Goal: Task Accomplishment & Management: Complete application form

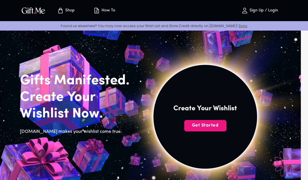
click at [219, 125] on span "Get Started" at bounding box center [205, 125] width 42 height 6
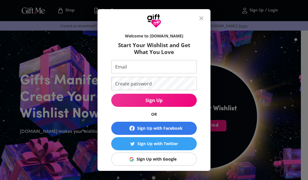
click at [187, 159] on span "Sign Up with Google" at bounding box center [153, 159] width 79 height 6
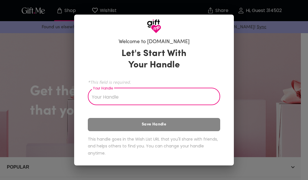
click at [212, 93] on input "Your Handle" at bounding box center [151, 97] width 126 height 16
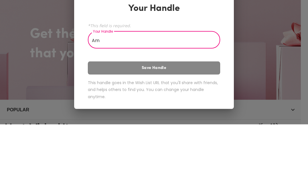
type input "A"
type input "E"
type input "D"
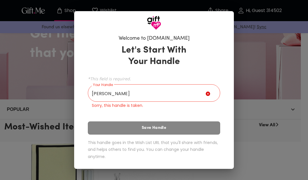
click at [112, 95] on input "Alice" at bounding box center [147, 94] width 118 height 16
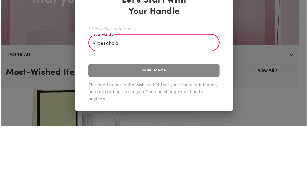
scroll to position [112, 0]
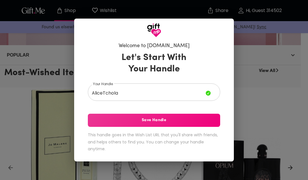
type input "AliceTchola"
click at [95, 121] on span "Save Handle" at bounding box center [154, 120] width 133 height 6
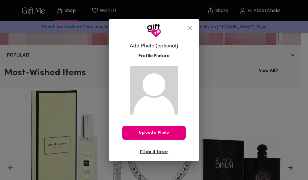
click at [178, 131] on span "Upload a Photo" at bounding box center [154, 133] width 63 height 6
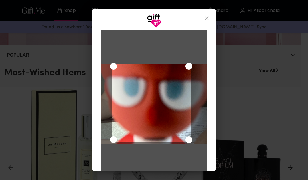
click at [170, 115] on div "Use the arrow keys to move the crop selection area" at bounding box center [151, 102] width 79 height 77
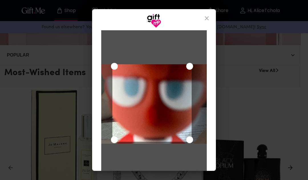
click at [174, 91] on div "Use the arrow keys to move the crop selection area" at bounding box center [152, 102] width 79 height 77
click at [208, 17] on icon "close" at bounding box center [207, 18] width 4 height 4
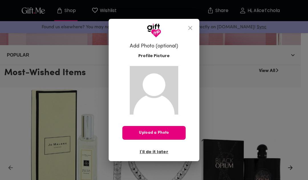
click at [173, 132] on span "Upload a Photo" at bounding box center [154, 133] width 63 height 6
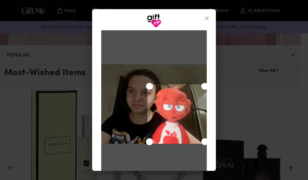
click at [188, 115] on div "Use the arrow keys to move the crop selection area" at bounding box center [177, 113] width 59 height 59
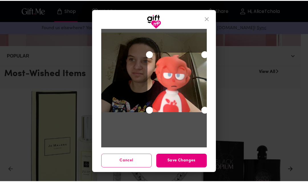
scroll to position [33, 0]
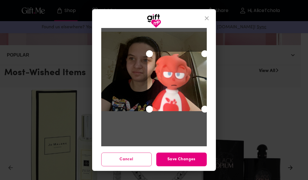
click at [200, 158] on span "Save Changes" at bounding box center [181, 159] width 51 height 6
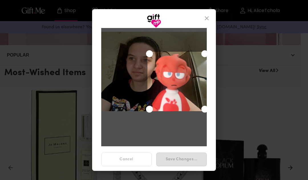
click at [199, 158] on div "Save Changes..." at bounding box center [181, 159] width 55 height 18
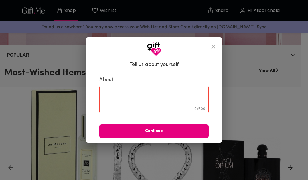
click at [193, 102] on textarea at bounding box center [154, 99] width 102 height 16
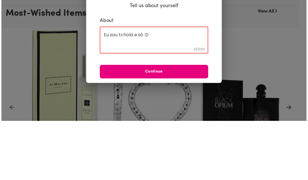
scroll to position [172, 0]
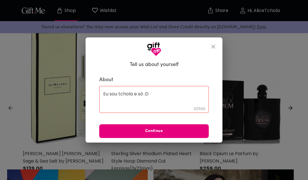
click at [195, 95] on textarea "Eu sou tchola e só :D" at bounding box center [154, 99] width 102 height 16
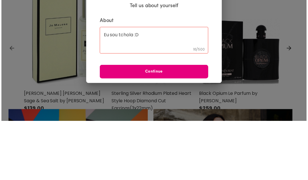
scroll to position [231, 0]
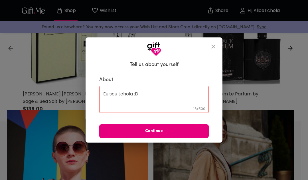
type textarea "Eu sou tchola :D"
click at [110, 133] on span "Continue" at bounding box center [154, 131] width 110 height 6
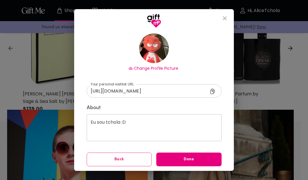
scroll to position [37, 0]
click at [215, 156] on button "Done" at bounding box center [188, 160] width 65 height 14
